Goal: Transaction & Acquisition: Purchase product/service

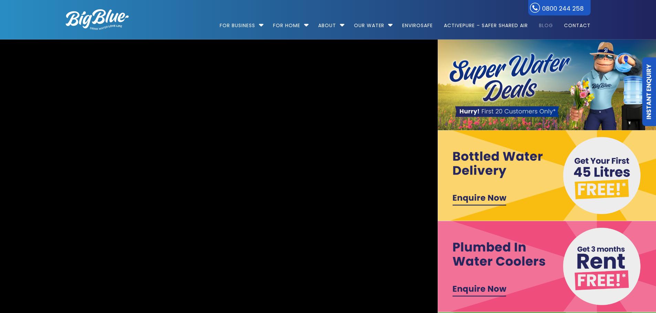
click at [543, 26] on link "Blog" at bounding box center [546, 22] width 24 height 44
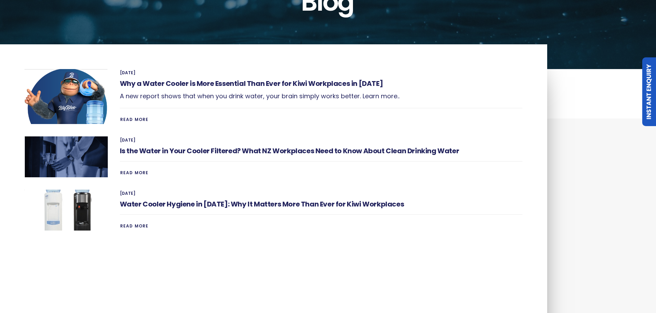
scroll to position [103, 0]
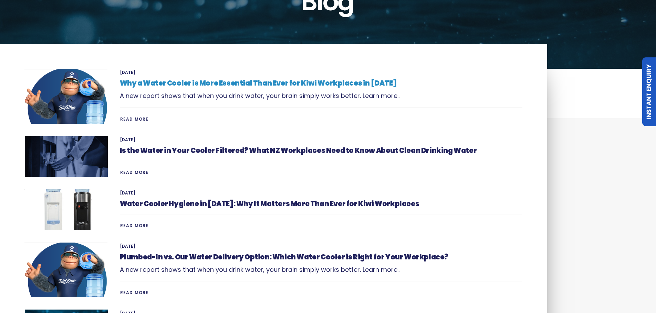
click at [254, 84] on link "Why a Water Cooler is More Essential Than Ever for Kiwi Workplaces in 2025" at bounding box center [258, 83] width 277 height 10
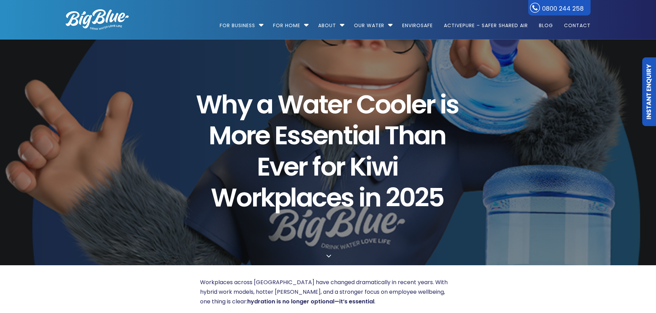
click at [101, 20] on img at bounding box center [97, 19] width 63 height 21
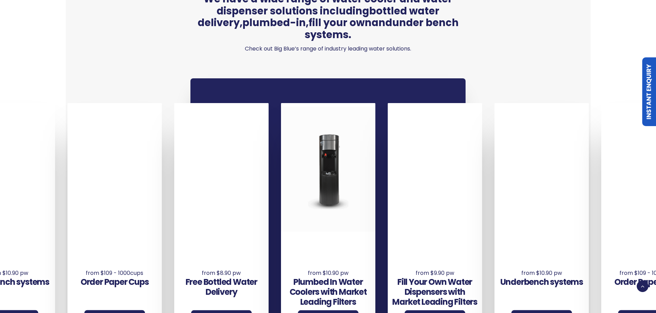
scroll to position [516, 0]
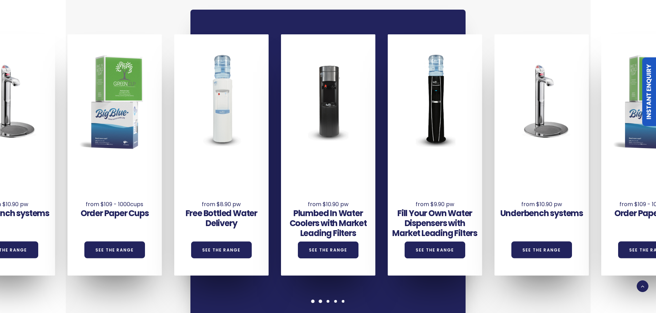
click at [320, 300] on span at bounding box center [320, 301] width 3 height 3
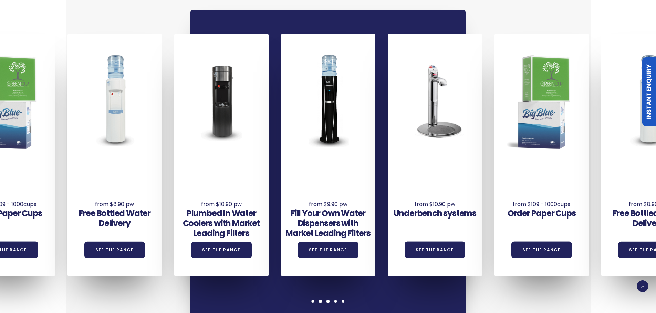
click at [328, 300] on span at bounding box center [327, 301] width 3 height 3
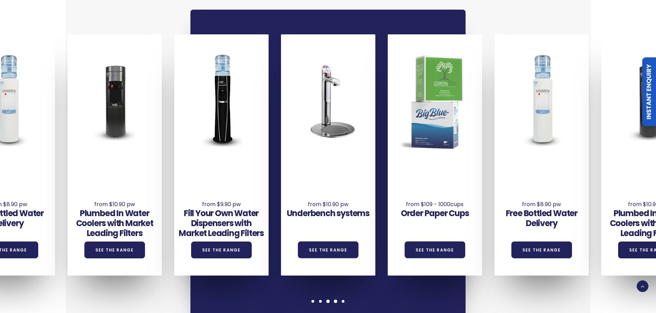
click at [335, 300] on span at bounding box center [335, 301] width 3 height 3
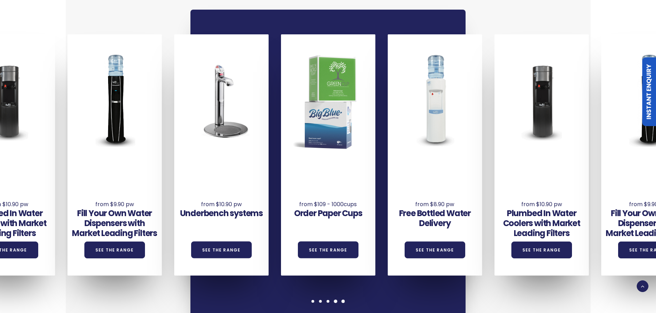
click at [345, 300] on div at bounding box center [343, 301] width 8 height 3
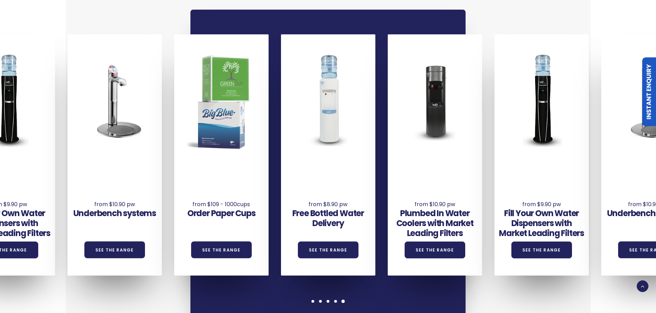
click at [345, 300] on div at bounding box center [343, 301] width 8 height 3
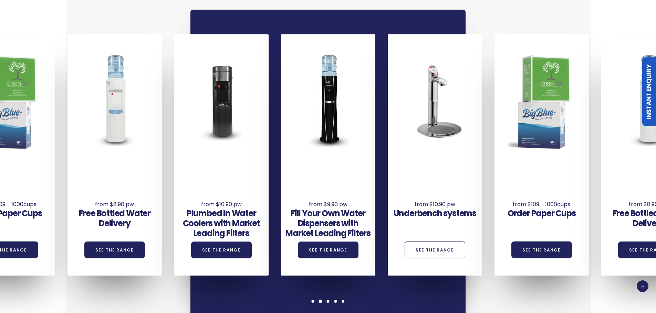
click at [428, 242] on link "See the Range" at bounding box center [434, 250] width 61 height 17
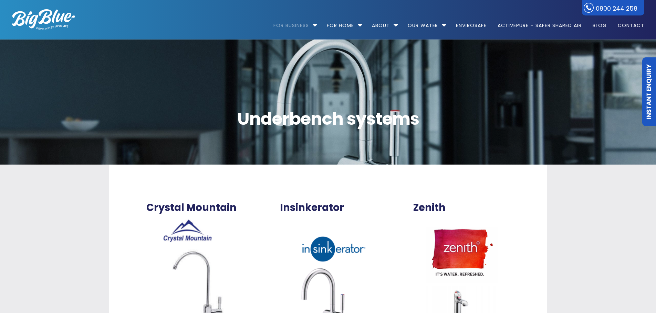
click at [54, 13] on img at bounding box center [43, 19] width 63 height 21
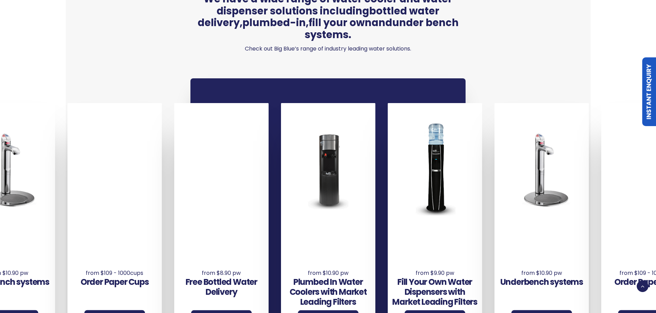
scroll to position [516, 0]
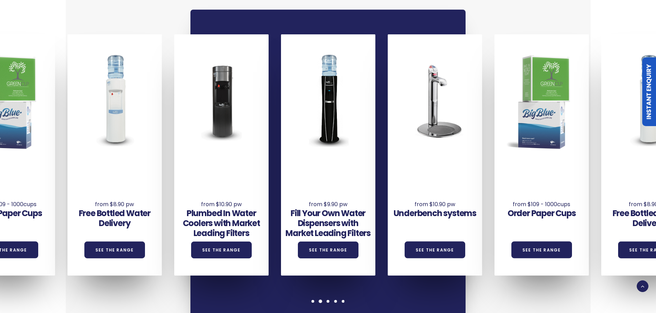
click at [321, 300] on span at bounding box center [320, 301] width 3 height 3
click at [328, 300] on span at bounding box center [327, 301] width 3 height 3
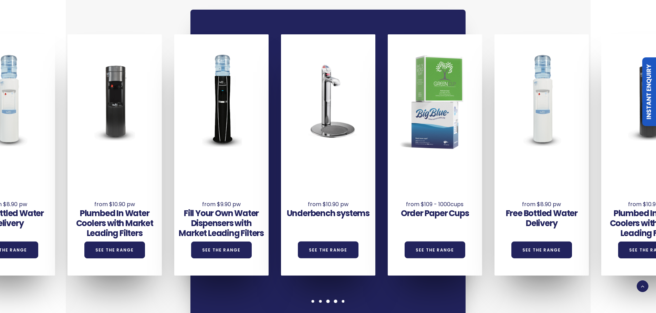
click at [339, 300] on div at bounding box center [336, 301] width 8 height 3
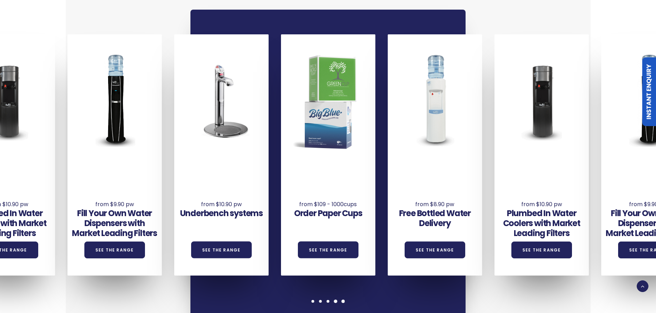
click at [343, 300] on span at bounding box center [342, 301] width 3 height 3
